Goal: Find specific page/section: Find specific page/section

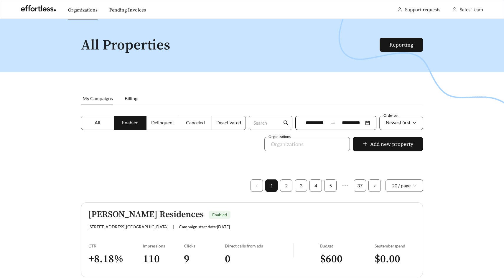
click at [75, 7] on link "Organizations" at bounding box center [82, 10] width 29 height 6
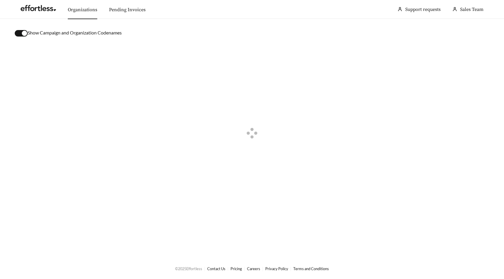
click at [22, 33] on div "button" at bounding box center [24, 33] width 5 height 5
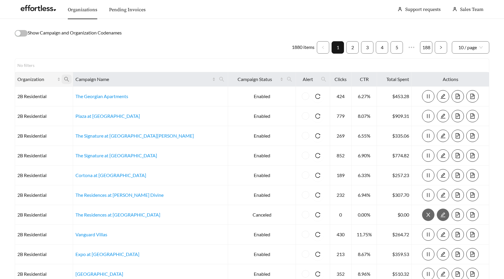
click at [69, 79] on icon "search" at bounding box center [66, 79] width 5 height 5
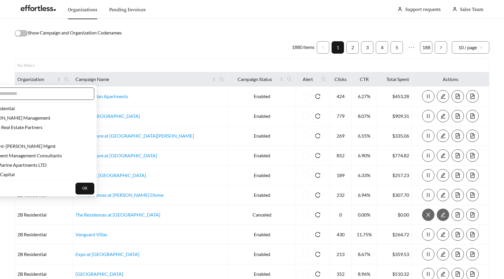
click at [67, 93] on input "text" at bounding box center [37, 93] width 101 height 7
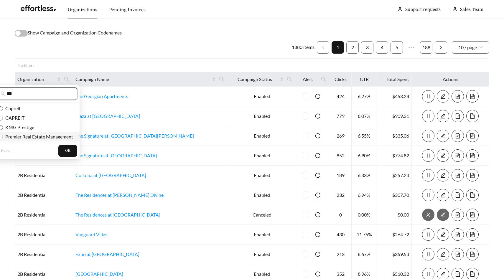
type input "***"
click at [34, 135] on span "Premier Real Estate Management" at bounding box center [38, 137] width 70 height 6
click at [66, 146] on button "OK" at bounding box center [67, 151] width 19 height 12
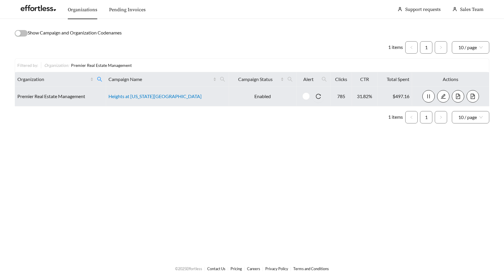
click at [170, 97] on link "Heights at Delaware Ridge" at bounding box center [154, 96] width 93 height 6
